Goal: Transaction & Acquisition: Purchase product/service

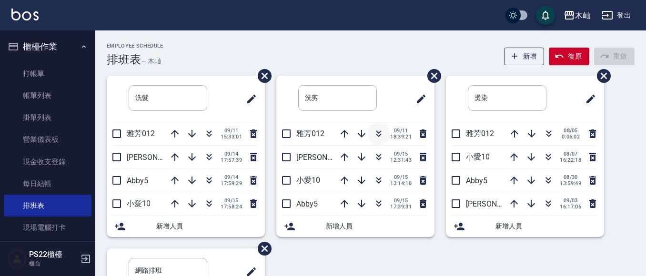
click at [375, 137] on icon "button" at bounding box center [378, 133] width 11 height 11
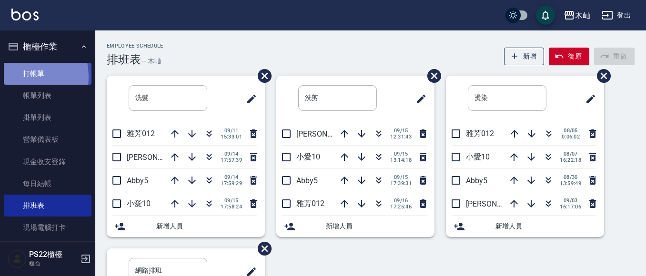
click at [16, 77] on link "打帳單" at bounding box center [48, 74] width 88 height 22
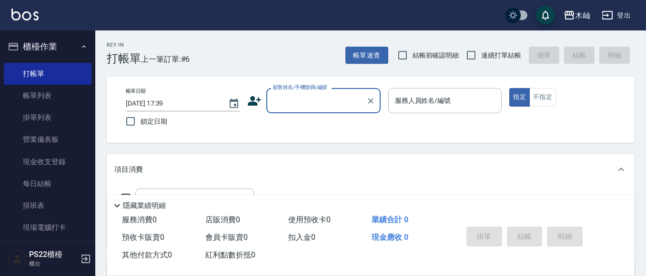
click at [314, 103] on input "顧客姓名/手機號碼/編號" at bounding box center [316, 100] width 91 height 17
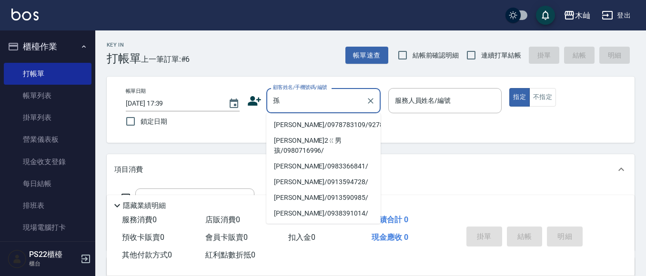
click at [318, 121] on li "[PERSON_NAME]/0978783109/927892" at bounding box center [323, 125] width 114 height 16
type input "[PERSON_NAME]/0978783109/927892"
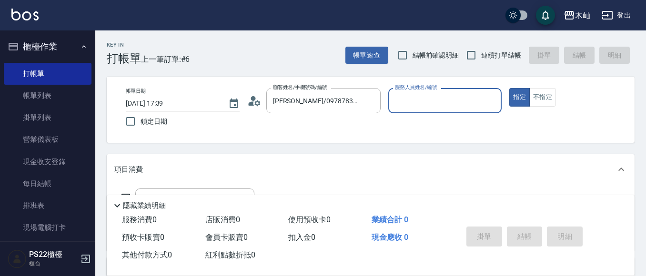
type input "小愛-10"
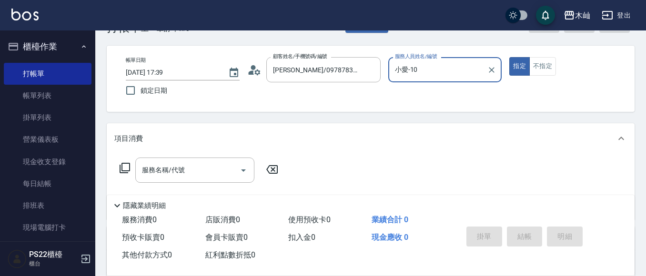
scroll to position [48, 0]
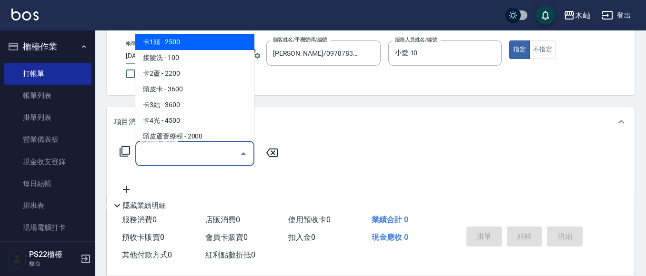
click at [192, 153] on input "服務名稱/代號" at bounding box center [188, 153] width 96 height 17
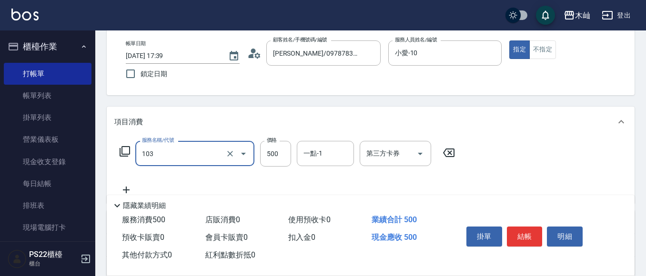
type input "B級洗剪(103)"
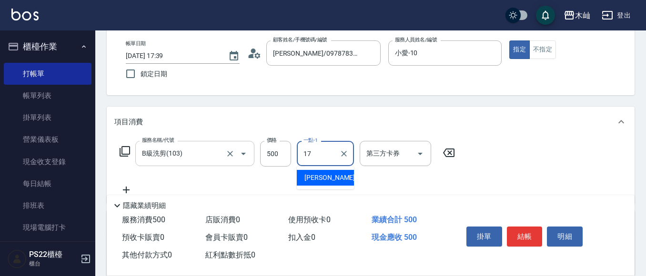
type input "[PERSON_NAME]-17"
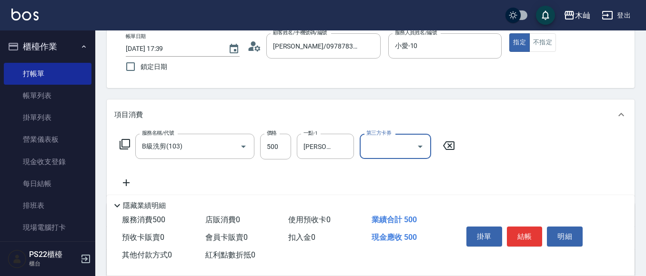
scroll to position [143, 0]
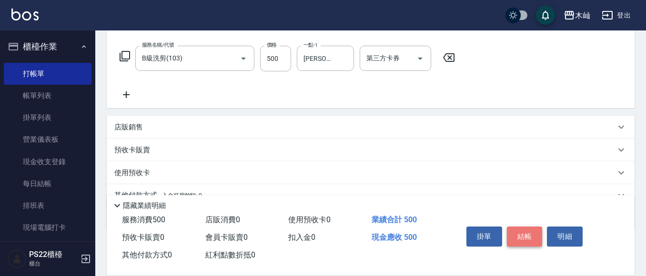
click at [522, 231] on button "結帳" at bounding box center [525, 237] width 36 height 20
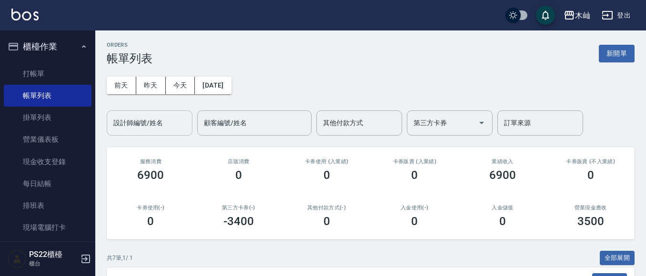
click at [135, 135] on div "設計師編號/姓名" at bounding box center [150, 123] width 86 height 25
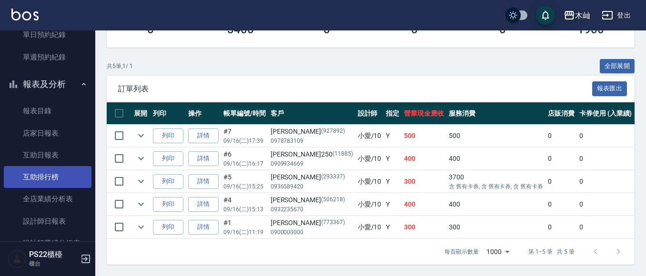
scroll to position [286, 0]
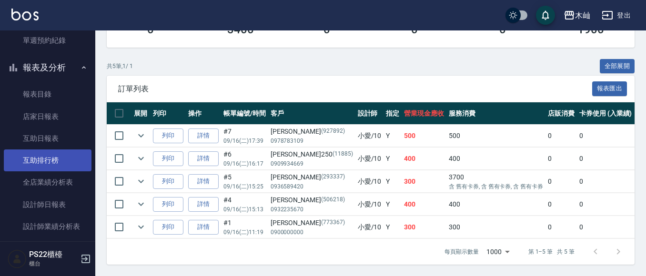
type input "小愛-10"
click at [61, 200] on link "設計師日報表" at bounding box center [48, 205] width 88 height 22
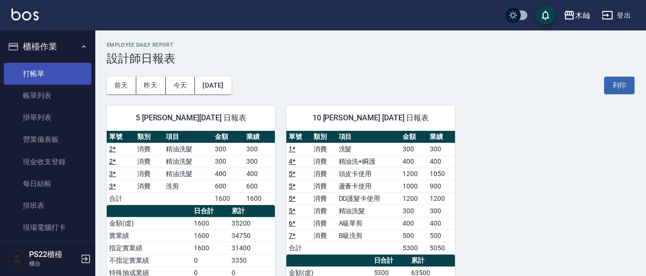
click at [47, 79] on link "打帳單" at bounding box center [48, 74] width 88 height 22
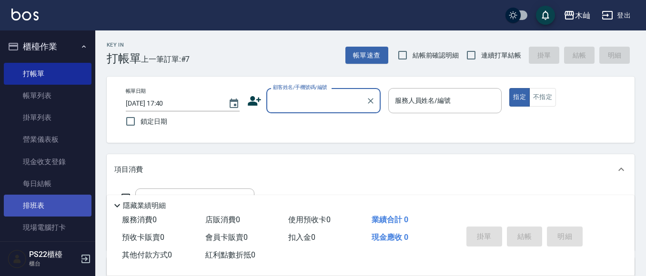
click at [54, 202] on link "排班表" at bounding box center [48, 206] width 88 height 22
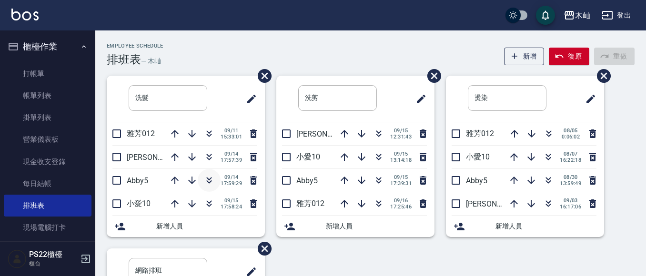
click at [207, 177] on icon "button" at bounding box center [208, 180] width 11 height 11
click at [169, 207] on icon "button" at bounding box center [174, 203] width 11 height 11
